Goal: Transaction & Acquisition: Purchase product/service

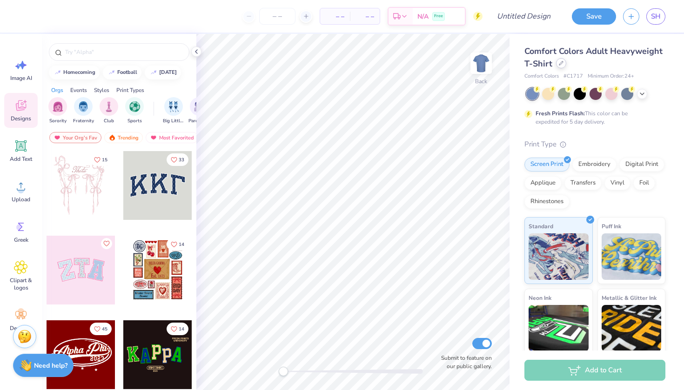
click at [561, 62] on icon at bounding box center [561, 63] width 4 height 4
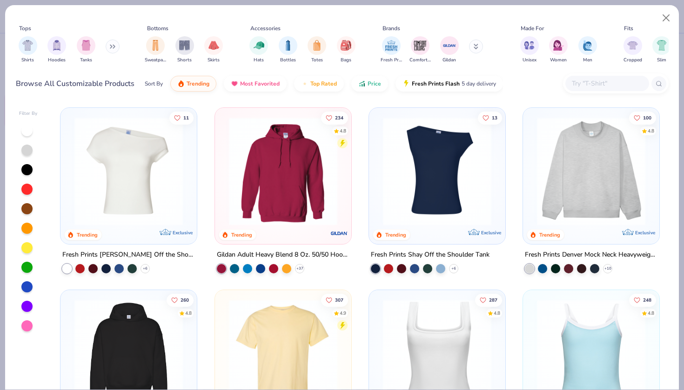
click at [573, 208] on img at bounding box center [591, 171] width 118 height 108
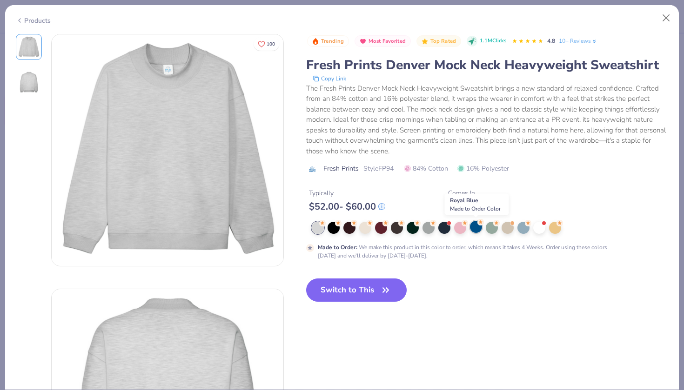
click at [475, 226] on div at bounding box center [476, 227] width 12 height 12
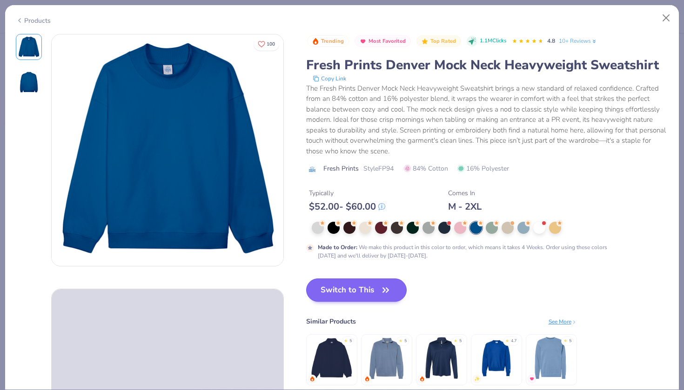
click at [384, 288] on icon "button" at bounding box center [386, 290] width 6 height 4
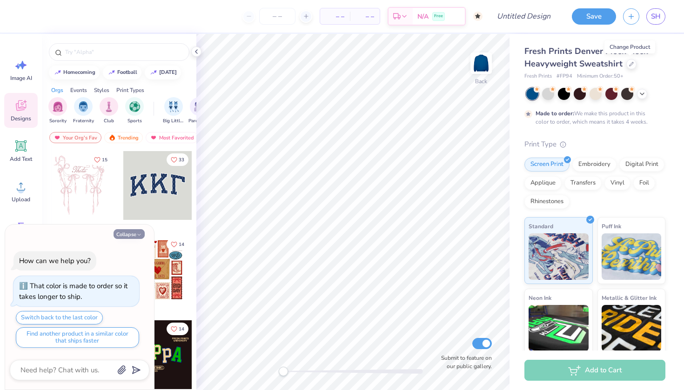
click at [124, 235] on button "Collapse" at bounding box center [129, 234] width 31 height 10
type textarea "x"
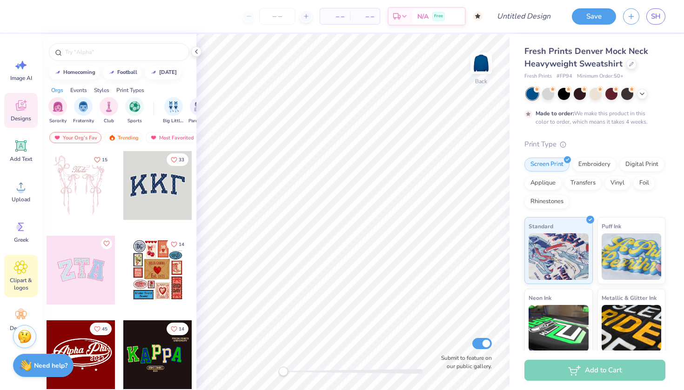
click at [17, 268] on icon at bounding box center [20, 268] width 13 height 14
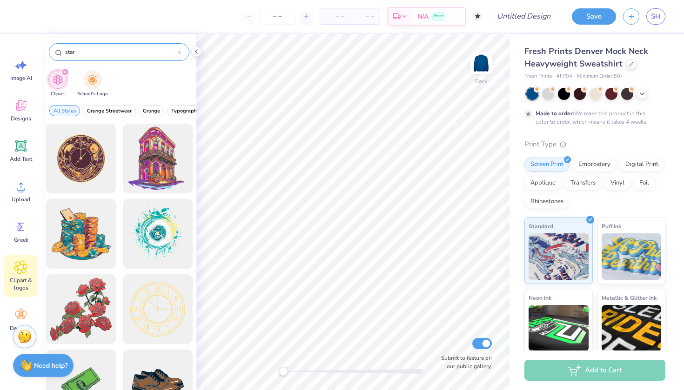
type input "star"
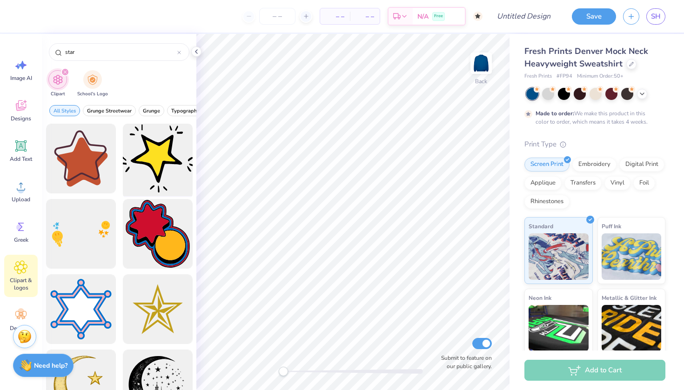
click at [157, 148] on div at bounding box center [157, 159] width 77 height 77
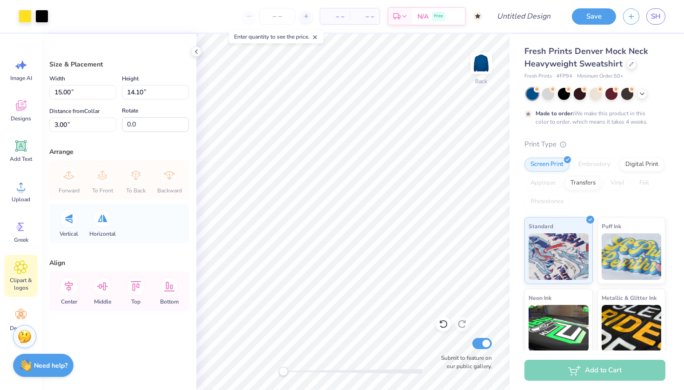
click at [19, 262] on icon at bounding box center [20, 268] width 13 height 14
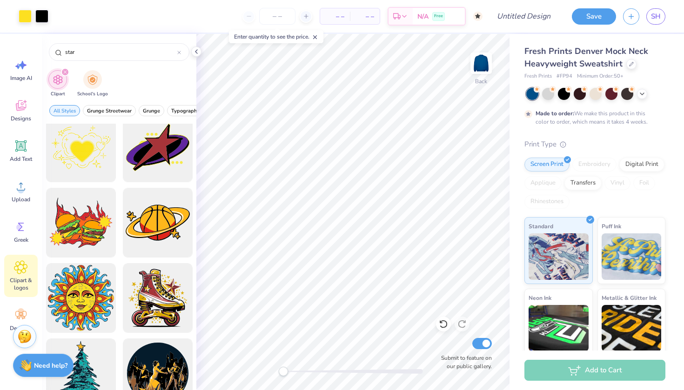
scroll to position [4313, 0]
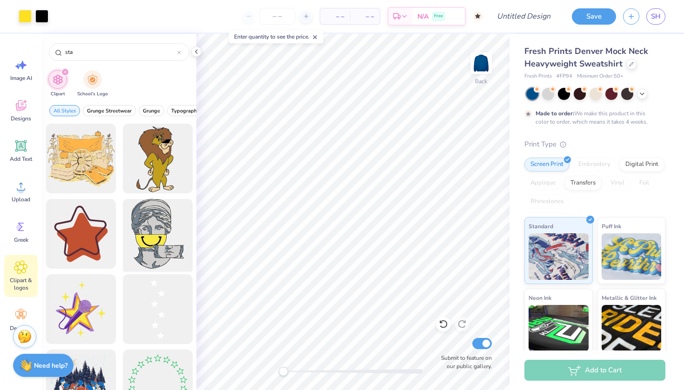
type input "star"
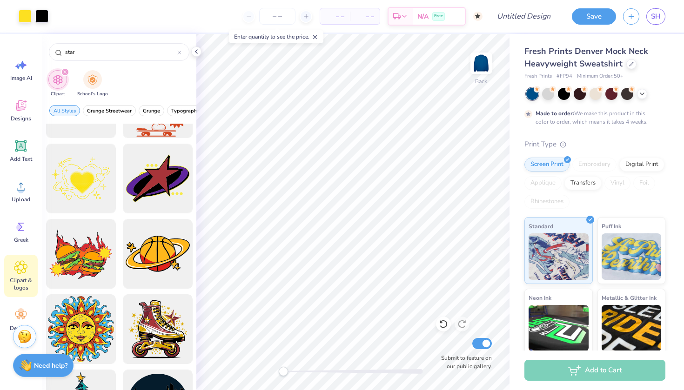
scroll to position [4256, 0]
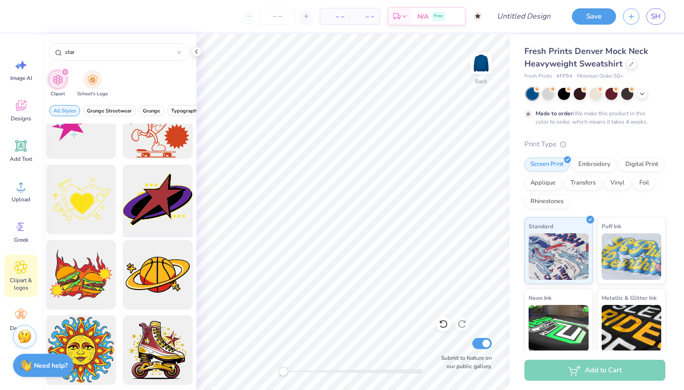
click at [179, 195] on div at bounding box center [157, 199] width 77 height 77
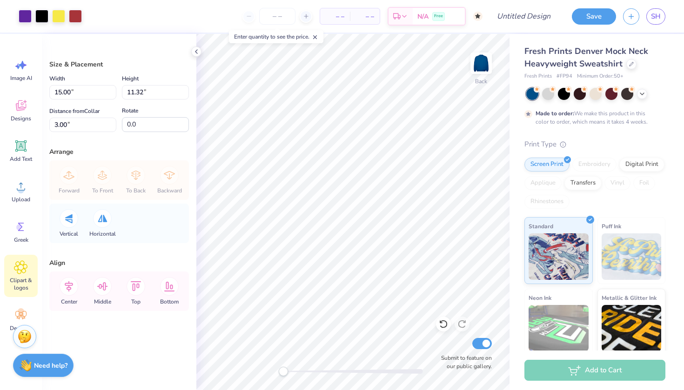
click at [20, 262] on icon at bounding box center [20, 268] width 13 height 14
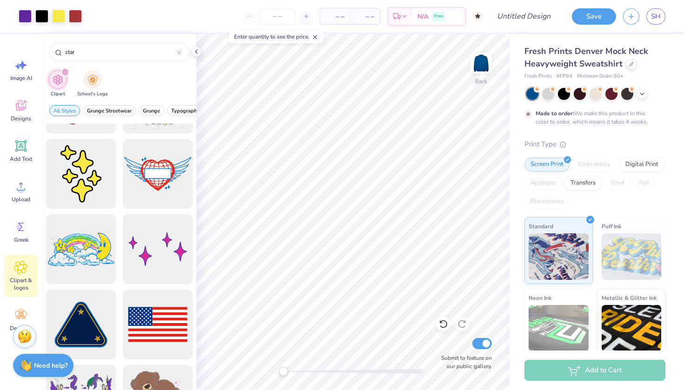
scroll to position [8134, 0]
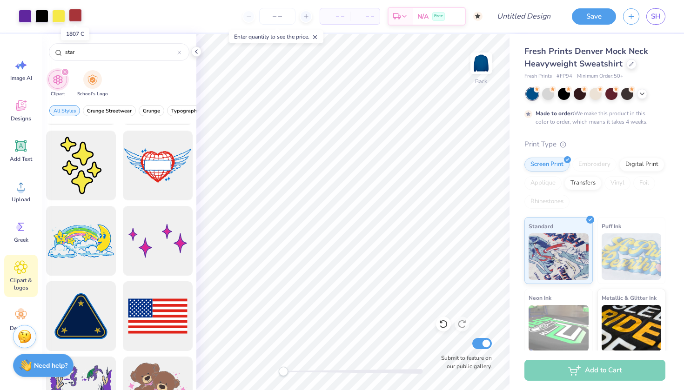
click at [76, 15] on div at bounding box center [75, 15] width 13 height 13
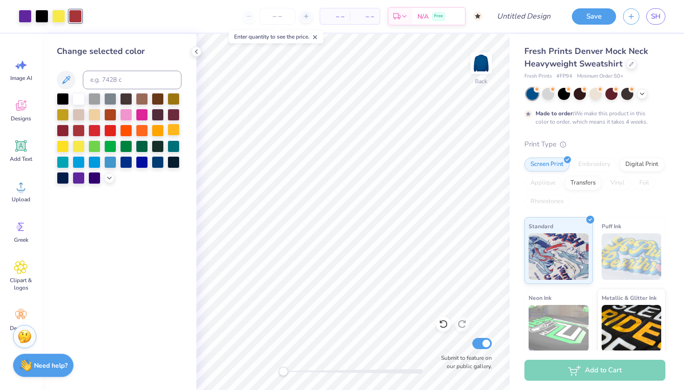
click at [175, 132] on div at bounding box center [174, 130] width 12 height 12
click at [58, 147] on div at bounding box center [63, 146] width 12 height 12
click at [74, 147] on div at bounding box center [79, 146] width 12 height 12
click at [110, 181] on icon at bounding box center [109, 177] width 7 height 7
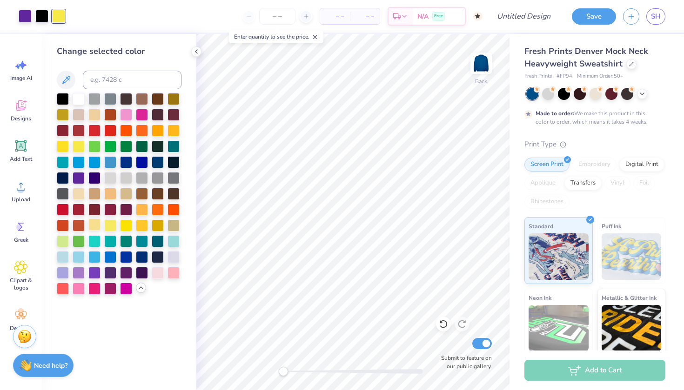
click at [96, 224] on div at bounding box center [94, 225] width 12 height 12
click at [45, 15] on div at bounding box center [41, 15] width 13 height 13
click at [65, 132] on div at bounding box center [63, 130] width 12 height 12
click at [77, 95] on div at bounding box center [79, 98] width 12 height 12
click at [27, 17] on div at bounding box center [25, 15] width 13 height 13
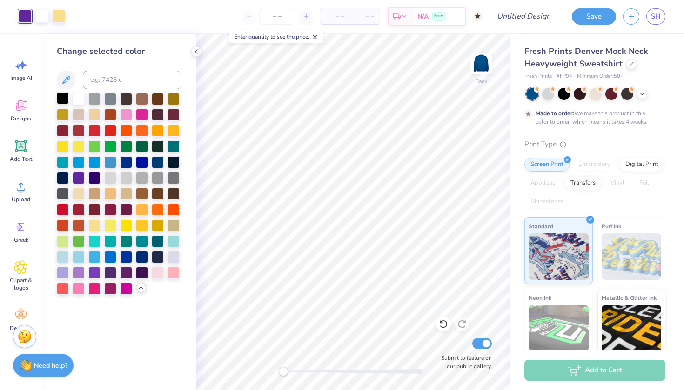
click at [63, 100] on div at bounding box center [63, 98] width 12 height 12
click at [41, 16] on div at bounding box center [41, 15] width 13 height 13
click at [61, 98] on div at bounding box center [63, 98] width 12 height 12
click at [26, 16] on div at bounding box center [25, 16] width 13 height 13
click at [62, 98] on div at bounding box center [63, 98] width 12 height 12
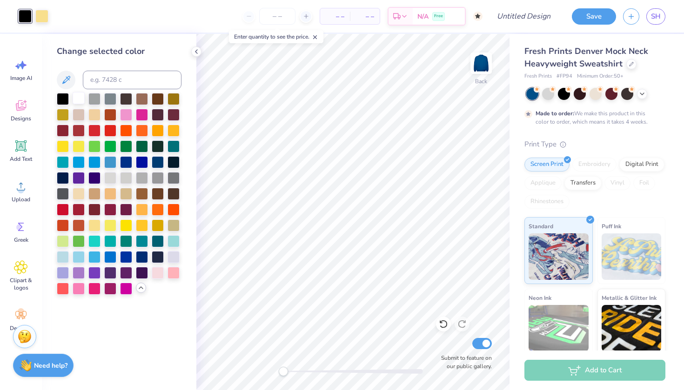
click at [79, 98] on div at bounding box center [79, 98] width 12 height 12
click at [41, 17] on div at bounding box center [41, 15] width 13 height 13
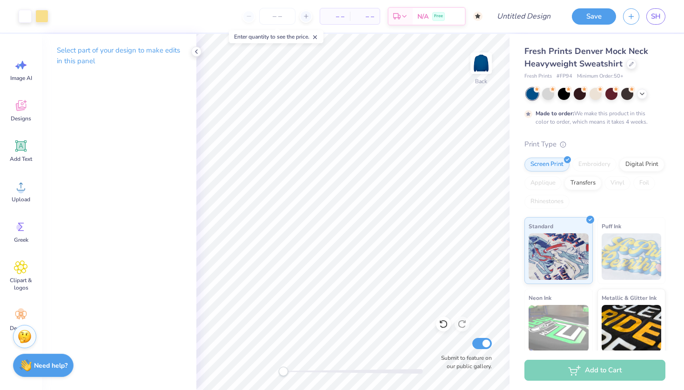
click at [8, 13] on div "Art colors" at bounding box center [24, 16] width 48 height 33
click at [24, 15] on div at bounding box center [25, 15] width 13 height 13
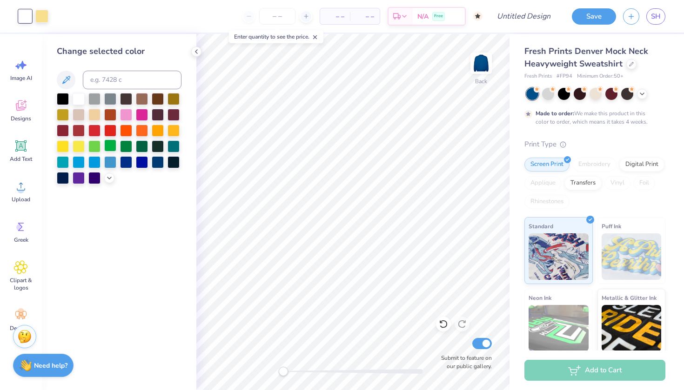
click at [115, 146] on div at bounding box center [110, 146] width 12 height 12
click at [68, 26] on div "– – Per Item – – Total Est. Delivery N/A Free" at bounding box center [268, 16] width 427 height 33
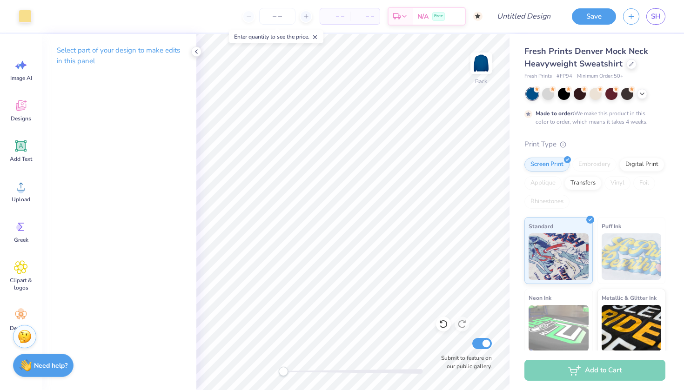
click at [451, 349] on div "Back Submit to feature on our public gallery." at bounding box center [352, 212] width 313 height 356
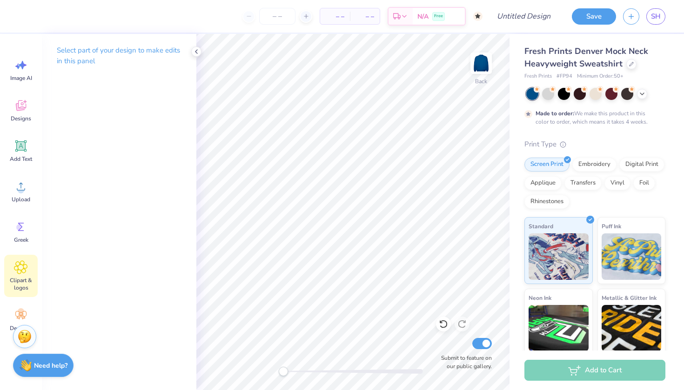
click at [20, 275] on div "Clipart & logos" at bounding box center [21, 276] width 34 height 42
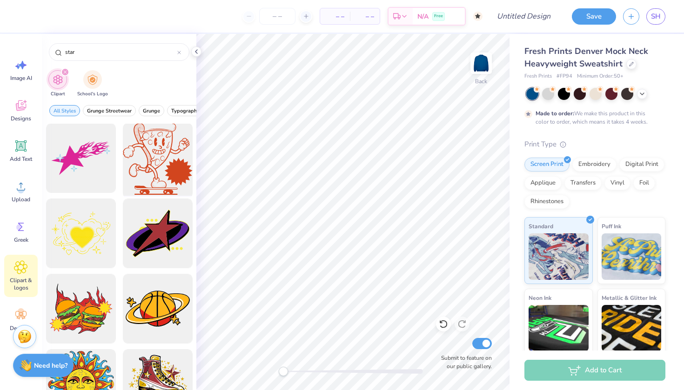
scroll to position [4229, 0]
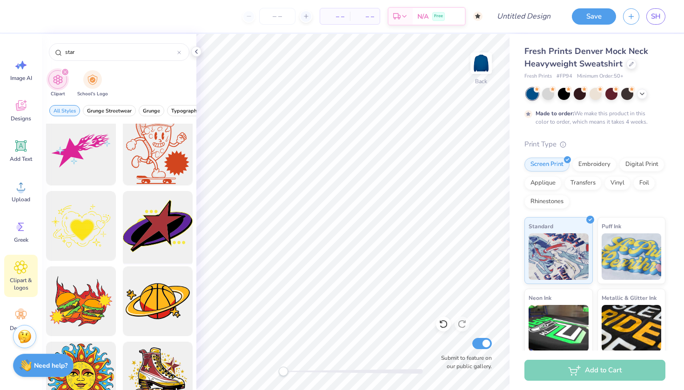
click at [150, 228] on div at bounding box center [157, 226] width 77 height 77
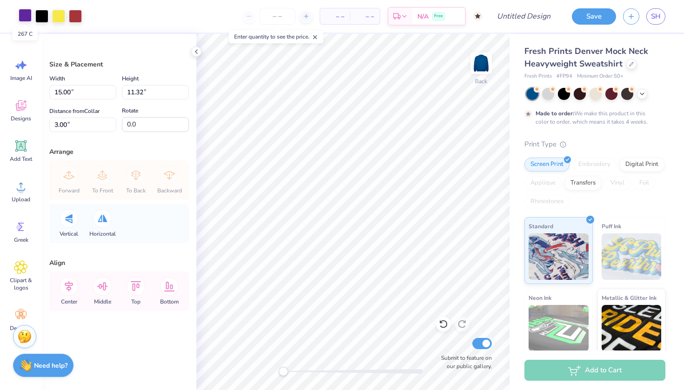
click at [28, 10] on div at bounding box center [25, 15] width 13 height 13
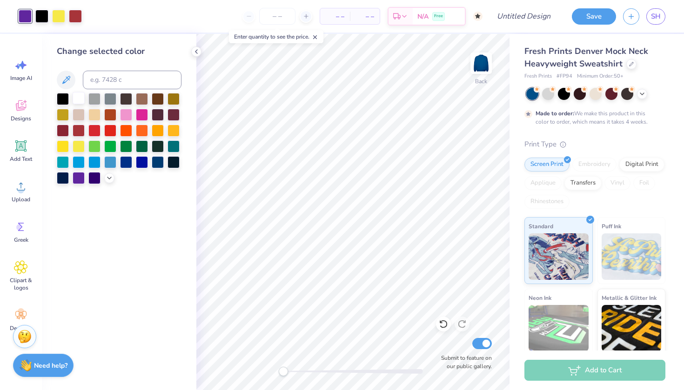
click at [80, 99] on div at bounding box center [79, 98] width 12 height 12
click at [57, 11] on div at bounding box center [58, 15] width 13 height 13
click at [159, 97] on div at bounding box center [158, 98] width 12 height 12
click at [142, 99] on div at bounding box center [142, 98] width 12 height 12
click at [109, 178] on icon at bounding box center [109, 177] width 7 height 7
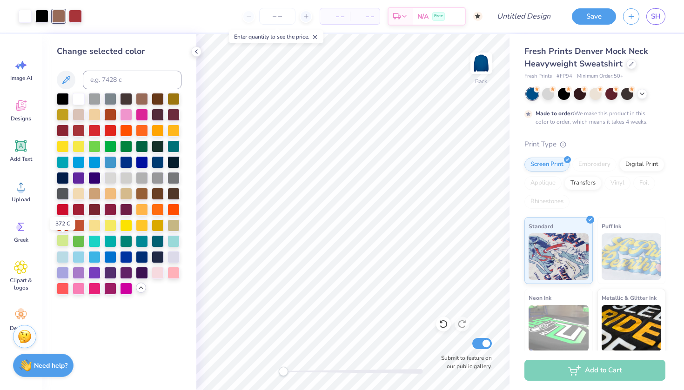
click at [67, 245] on div at bounding box center [63, 241] width 12 height 12
click at [78, 239] on div at bounding box center [79, 241] width 12 height 12
click at [62, 238] on div at bounding box center [63, 241] width 12 height 12
click at [123, 271] on div at bounding box center [126, 272] width 12 height 12
click at [60, 97] on div at bounding box center [63, 98] width 12 height 12
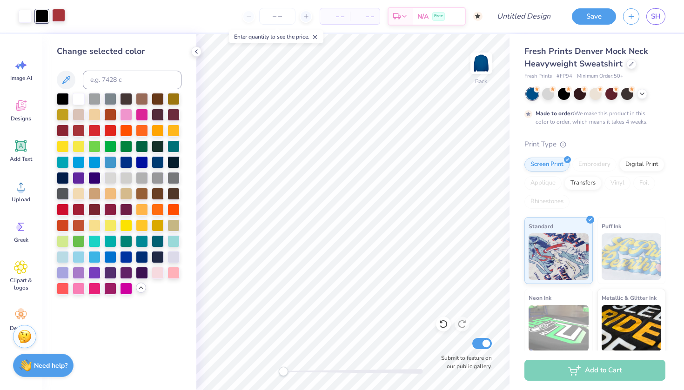
click at [59, 16] on div at bounding box center [58, 15] width 13 height 13
click at [126, 273] on div at bounding box center [126, 272] width 12 height 12
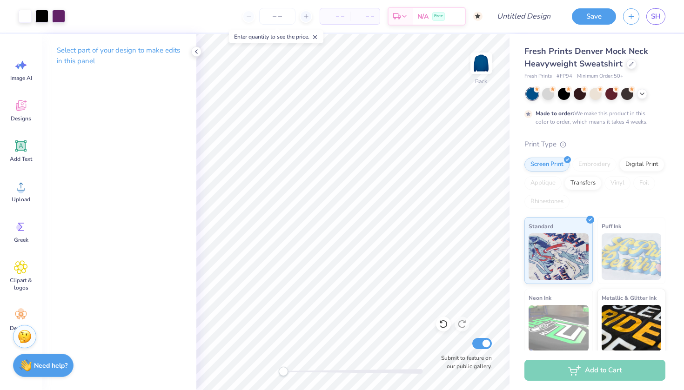
click at [588, 95] on div at bounding box center [595, 94] width 139 height 12
click at [547, 92] on div at bounding box center [548, 93] width 12 height 12
click at [577, 92] on div at bounding box center [580, 93] width 12 height 12
click at [542, 92] on div at bounding box center [548, 93] width 12 height 12
click at [641, 91] on icon at bounding box center [641, 92] width 7 height 7
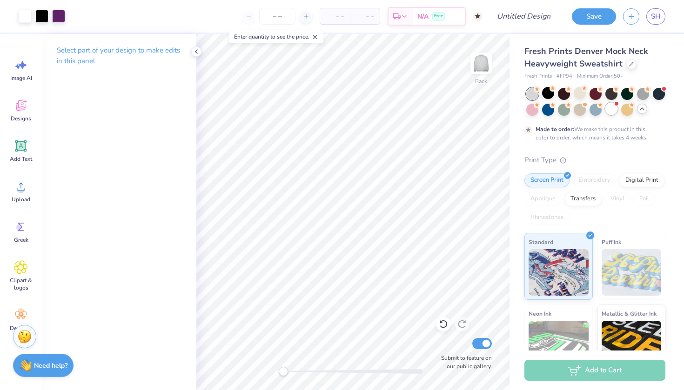
click at [613, 106] on div at bounding box center [611, 109] width 12 height 12
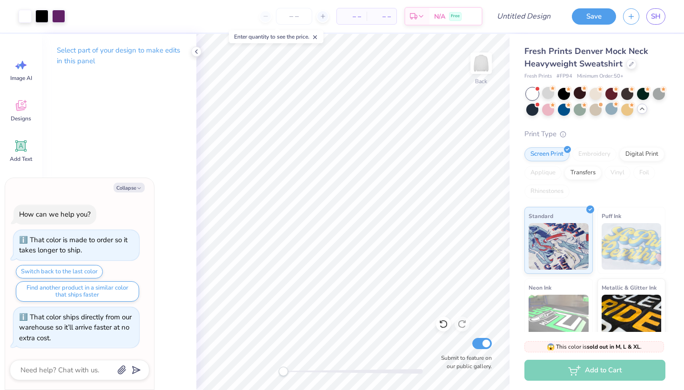
scroll to position [72, 0]
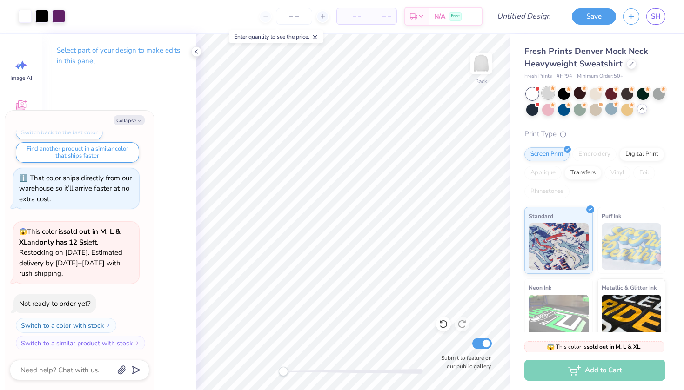
click at [550, 90] on icon at bounding box center [553, 88] width 7 height 7
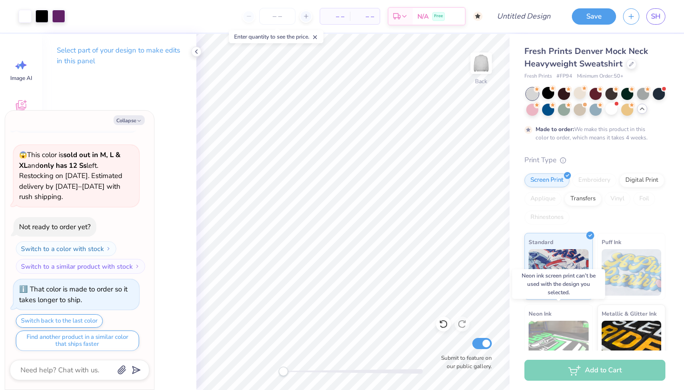
scroll to position [0, 0]
click at [593, 371] on div "Add to Cart" at bounding box center [594, 370] width 141 height 21
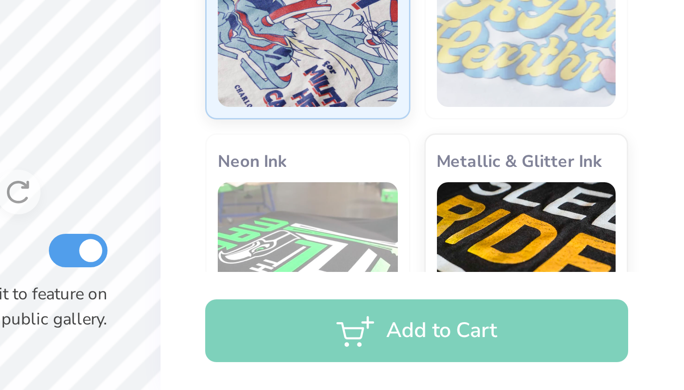
type textarea "x"
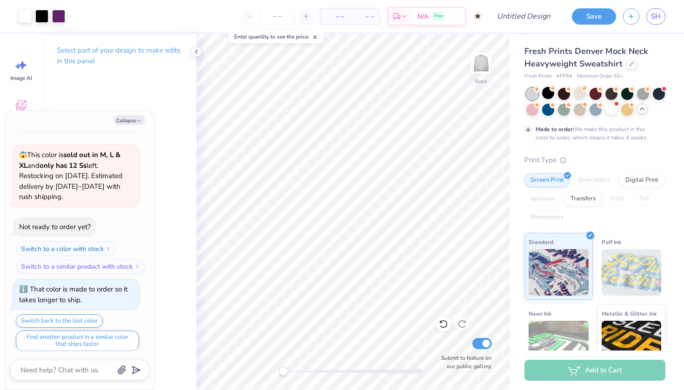
click at [612, 75] on span "Minimum Order: 50 +" at bounding box center [600, 77] width 47 height 8
drag, startPoint x: 616, startPoint y: 75, endPoint x: 576, endPoint y: 74, distance: 40.0
click at [576, 74] on div "Fresh Prints # FP94 Minimum Order: 50 +" at bounding box center [594, 77] width 141 height 8
click at [597, 75] on span "Minimum Order: 50 +" at bounding box center [600, 77] width 47 height 8
click at [308, 16] on line at bounding box center [306, 16] width 4 height 0
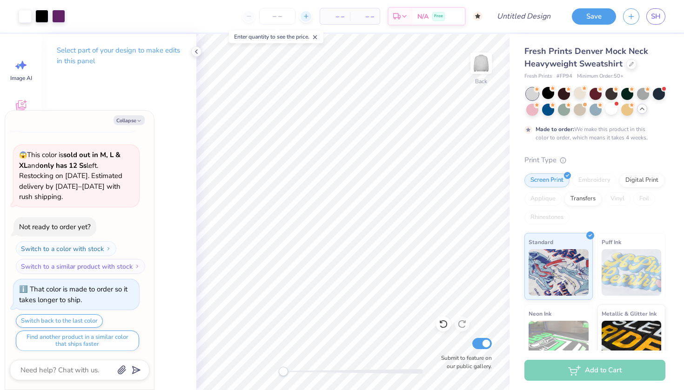
type input "50"
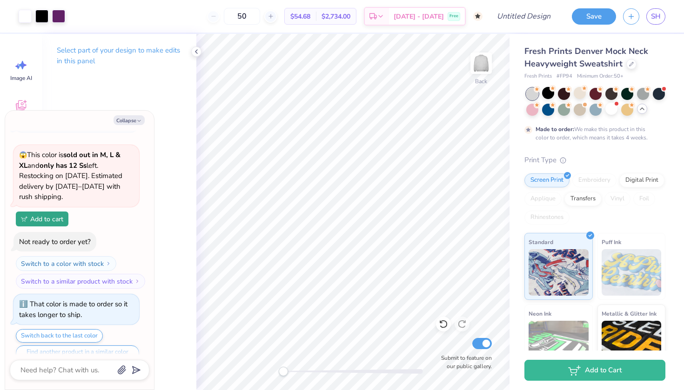
click at [236, 16] on div "50" at bounding box center [242, 16] width 70 height 17
click at [227, 16] on div "50" at bounding box center [242, 16] width 70 height 17
type textarea "x"
